Goal: Browse casually: Explore the website without a specific task or goal

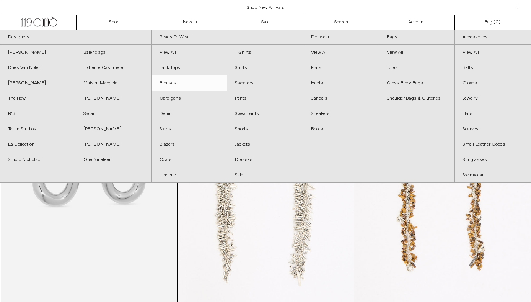
click at [170, 82] on link "Blouses" at bounding box center [189, 82] width 75 height 15
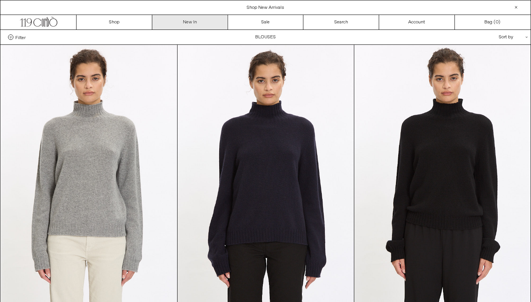
click at [191, 22] on link "New In" at bounding box center [190, 22] width 76 height 15
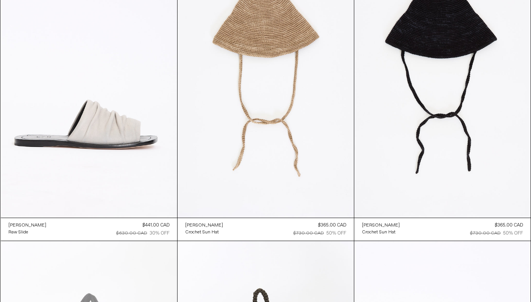
scroll to position [13291, 0]
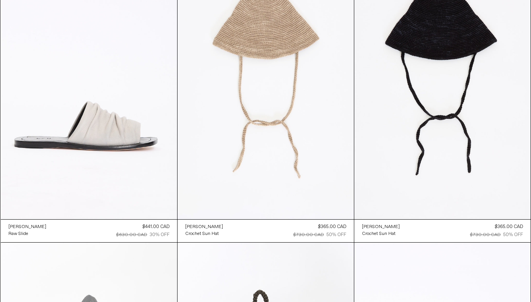
click at [256, 77] on at bounding box center [266, 86] width 176 height 265
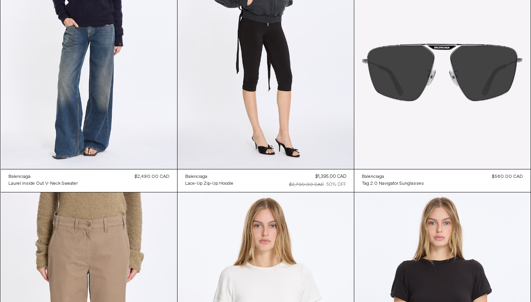
scroll to position [9030, 0]
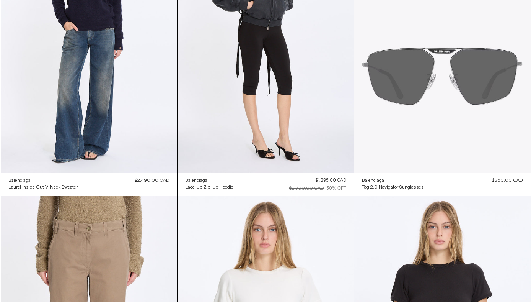
click at [427, 102] on at bounding box center [442, 40] width 176 height 265
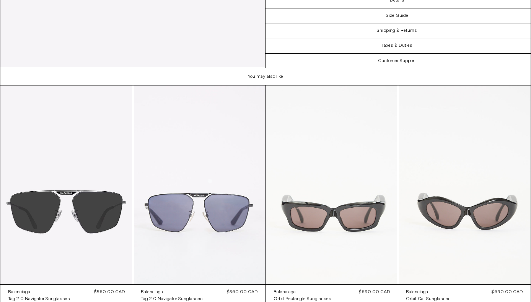
scroll to position [693, 0]
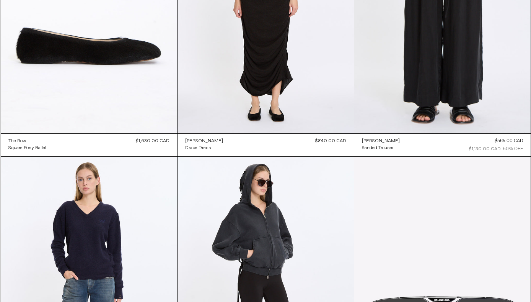
scroll to position [8794, 0]
